Goal: Information Seeking & Learning: Learn about a topic

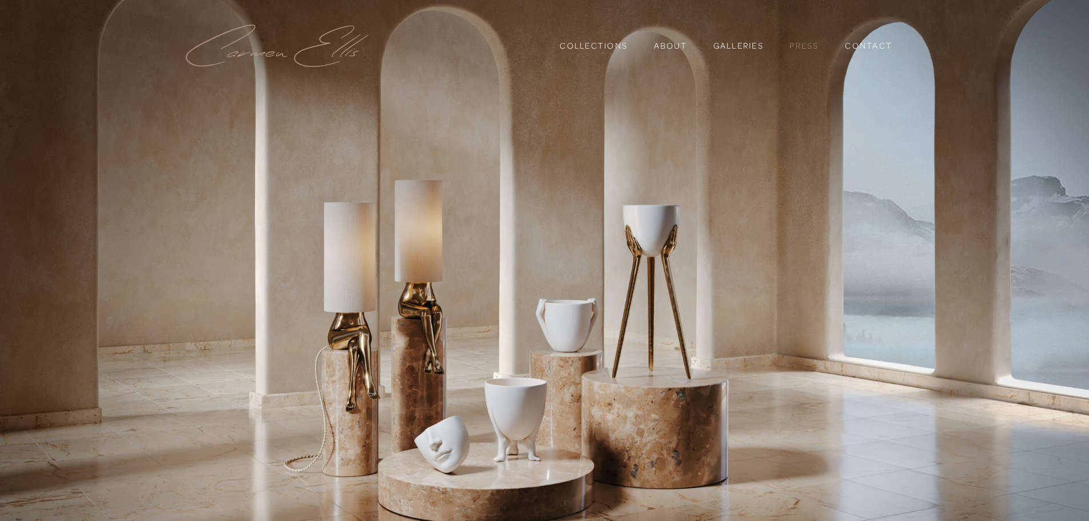
click at [799, 42] on link "Press" at bounding box center [803, 45] width 29 height 19
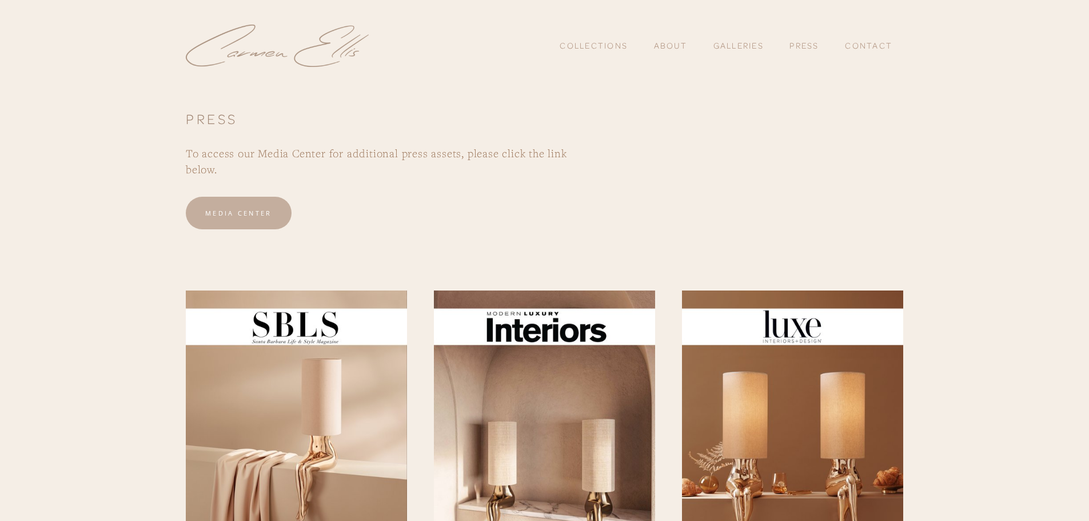
click at [457, 150] on h3 "To access our Media Center for additional press assets, please click the link b…" at bounding box center [391, 161] width 410 height 32
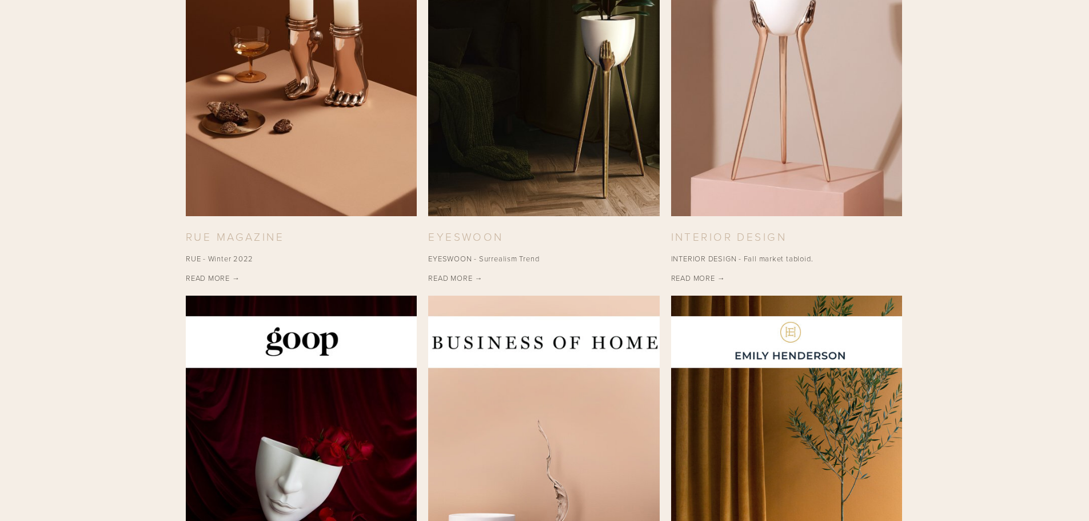
scroll to position [1067, 0]
